Goal: Find specific page/section: Find specific page/section

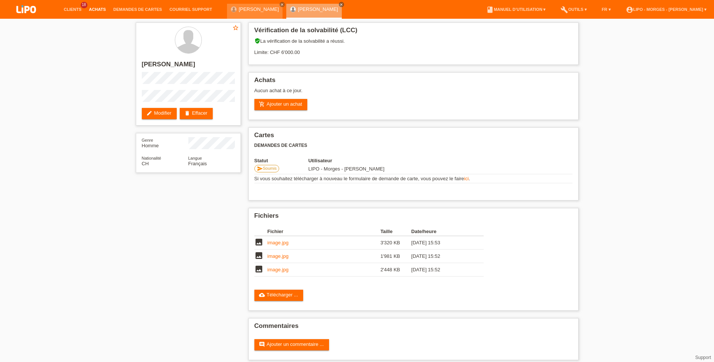
click at [98, 10] on link "Achats" at bounding box center [97, 9] width 24 height 5
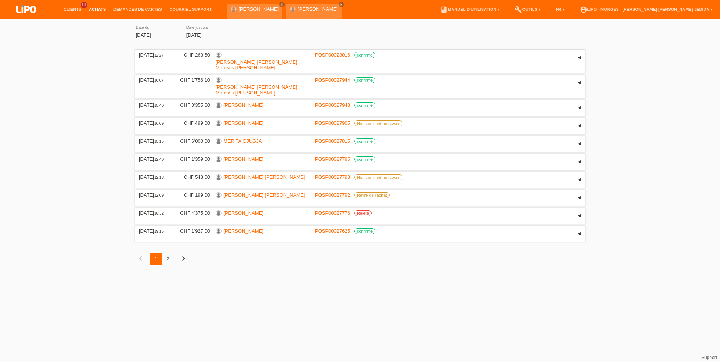
click at [166, 254] on div "2" at bounding box center [168, 259] width 12 height 12
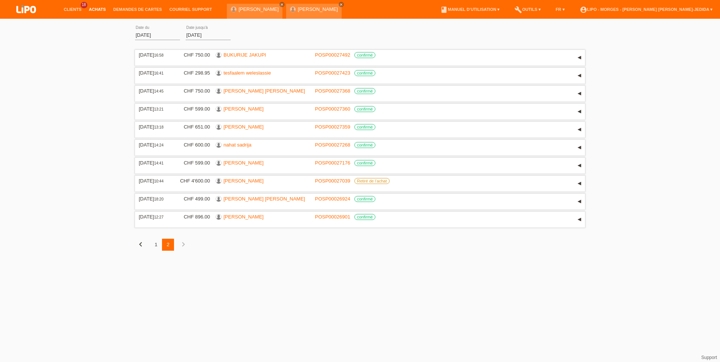
click at [96, 9] on link "Achats" at bounding box center [97, 9] width 24 height 5
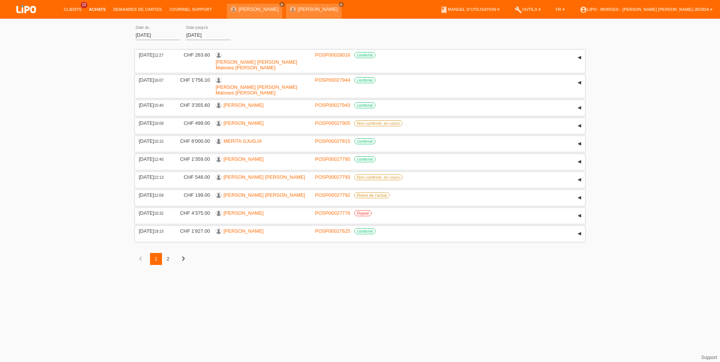
click at [96, 12] on link "Achats" at bounding box center [97, 9] width 24 height 5
click at [142, 9] on link "Demandes de cartes" at bounding box center [138, 9] width 56 height 5
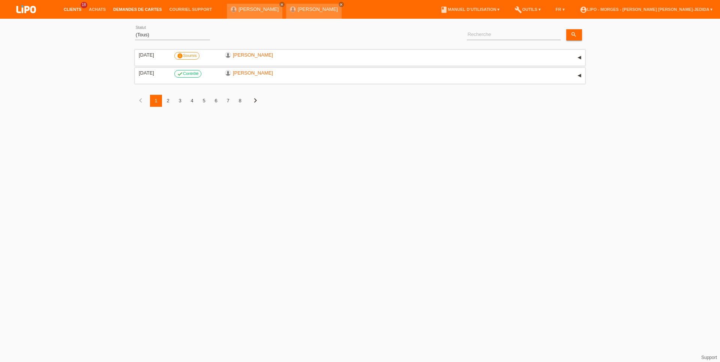
click at [76, 9] on link "Clients" at bounding box center [72, 9] width 25 height 5
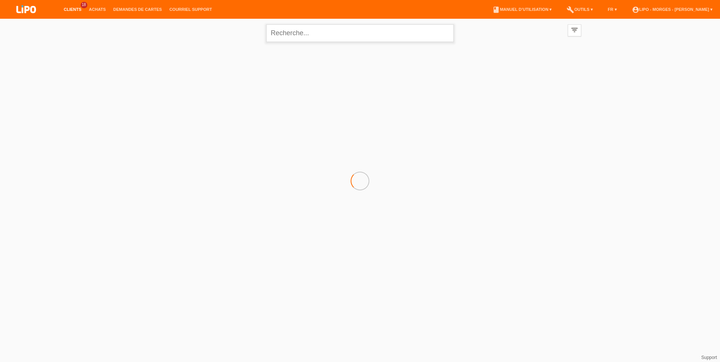
click at [284, 32] on input "text" at bounding box center [360, 33] width 188 height 18
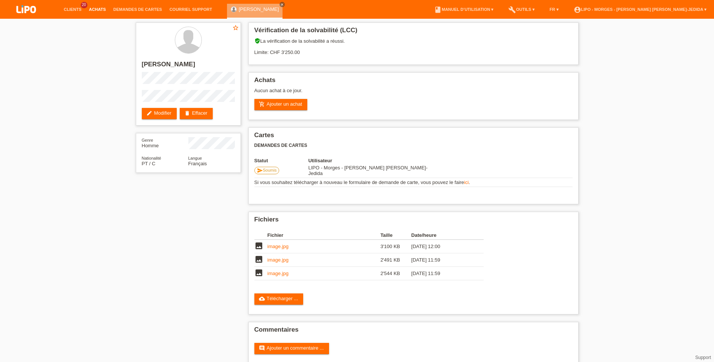
click at [98, 10] on link "Achats" at bounding box center [97, 9] width 24 height 5
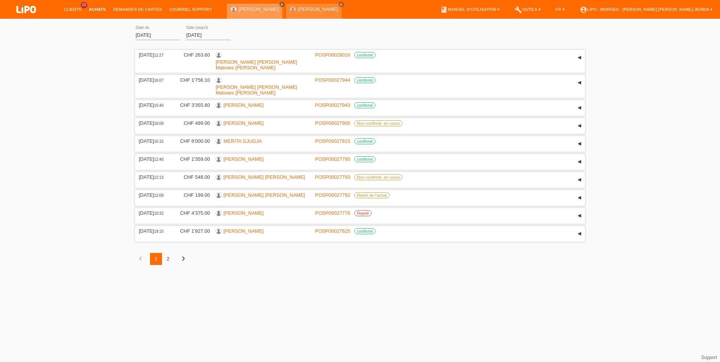
click at [284, 3] on icon "close" at bounding box center [282, 5] width 4 height 4
click at [280, 4] on icon "close" at bounding box center [282, 5] width 4 height 4
click at [131, 8] on link "Demandes de cartes" at bounding box center [138, 9] width 56 height 5
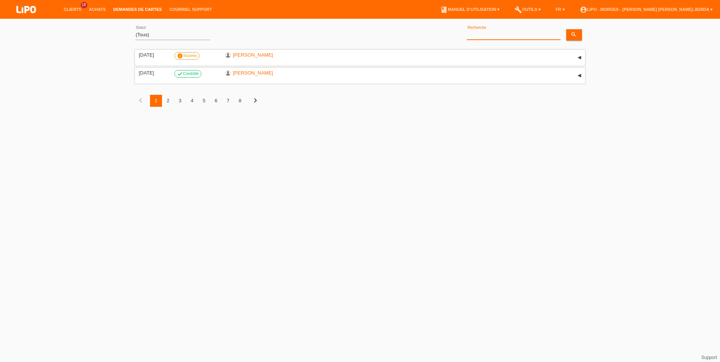
click at [474, 33] on input at bounding box center [514, 34] width 94 height 9
paste input "Ragouba,"
type input "Ragouba"
click at [254, 57] on link "[PERSON_NAME]" at bounding box center [253, 55] width 40 height 6
